Goal: Task Accomplishment & Management: Manage account settings

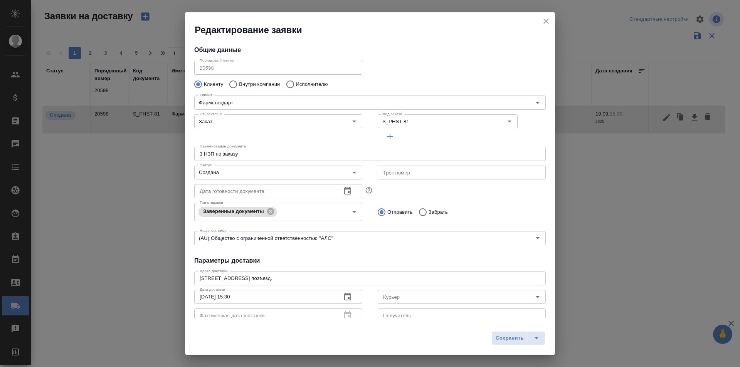
scroll to position [105, 0]
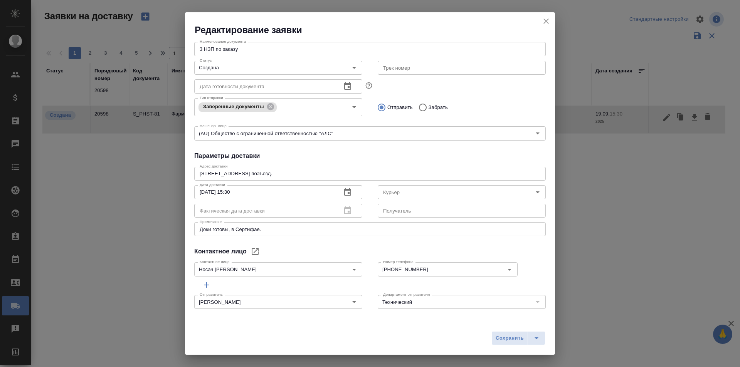
click at [556, 24] on div "Редактирование заявки Общие данные Порядковый номер 20598 Порядковый номер Клие…" at bounding box center [370, 183] width 740 height 367
click at [553, 24] on div "Редактирование заявки" at bounding box center [370, 24] width 370 height 24
click at [550, 21] on icon "close" at bounding box center [546, 21] width 9 height 9
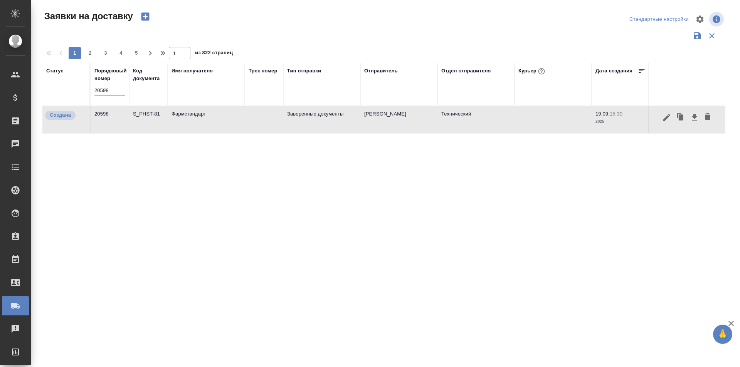
click at [114, 93] on input "20598" at bounding box center [109, 90] width 31 height 11
paste input "79"
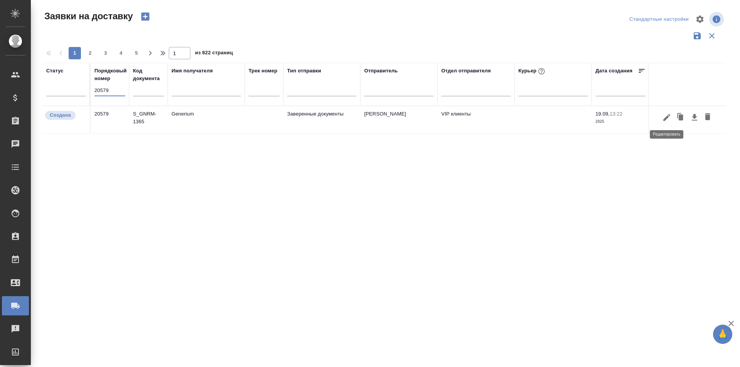
type input "20579"
click at [668, 118] on icon "button" at bounding box center [666, 117] width 9 height 9
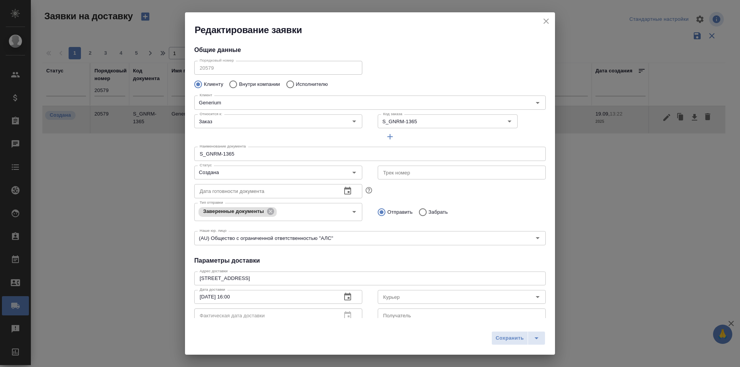
type input "[PERSON_NAME]"
type input "[PHONE_NUMBER]"
click at [291, 169] on input "Создана" at bounding box center [266, 172] width 138 height 9
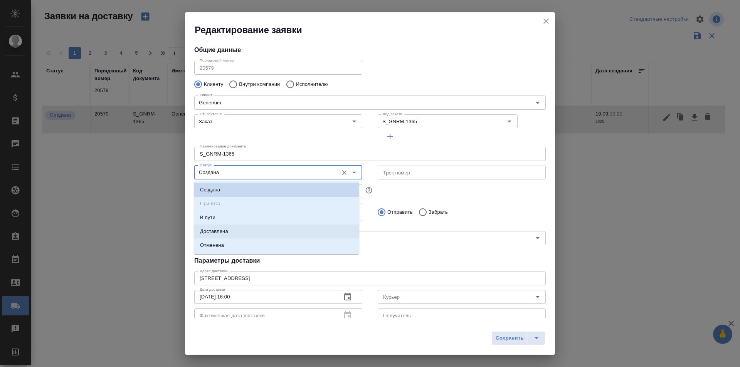
type input "[PERSON_NAME]"
click at [248, 231] on li "Доставлена" at bounding box center [276, 232] width 165 height 14
type input "Доставлена"
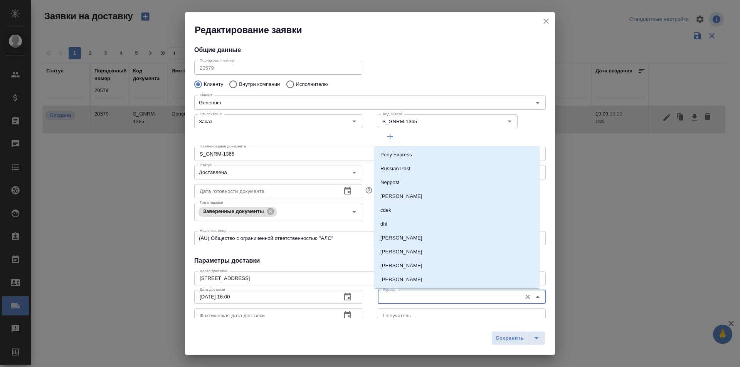
click at [403, 301] on input "Курьер" at bounding box center [449, 297] width 138 height 9
click at [409, 243] on li "[PERSON_NAME]" at bounding box center [456, 238] width 165 height 14
type input "[PERSON_NAME]"
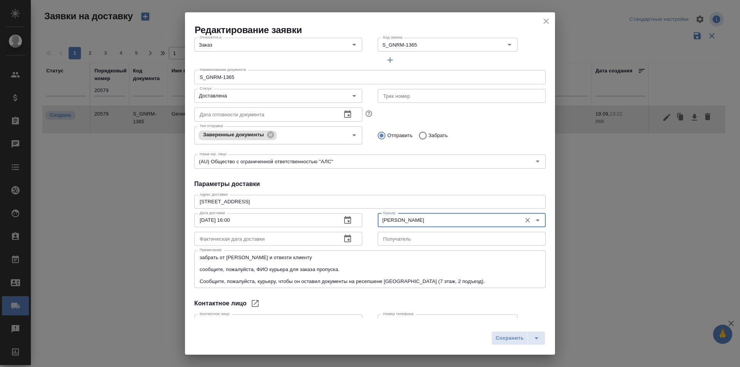
scroll to position [77, 0]
click at [506, 338] on span "Сохранить" at bounding box center [510, 338] width 28 height 9
type input "Создана"
